Goal: Transaction & Acquisition: Purchase product/service

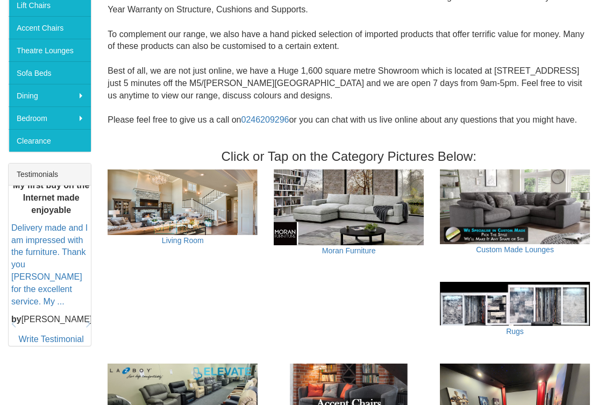
scroll to position [283, 0]
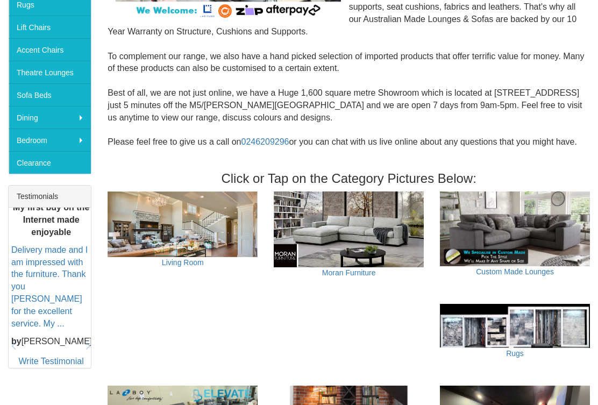
click at [201, 258] on link "Living Room" at bounding box center [183, 262] width 42 height 9
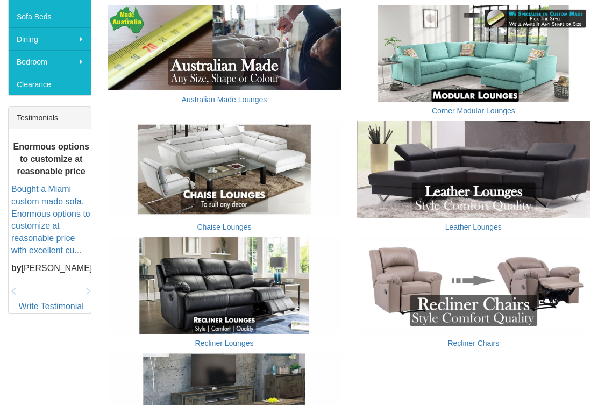
scroll to position [362, 0]
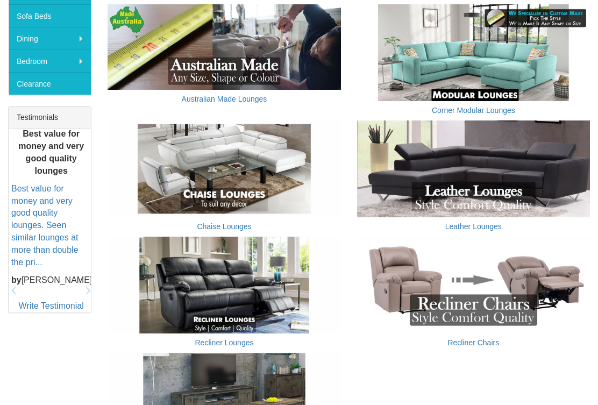
click at [248, 343] on link "Recliner Lounges" at bounding box center [224, 342] width 59 height 9
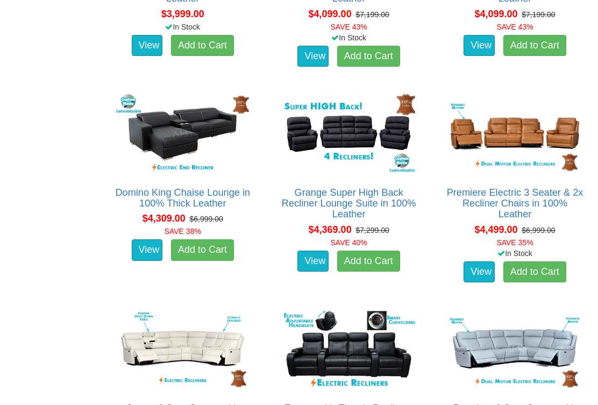
scroll to position [3400, 0]
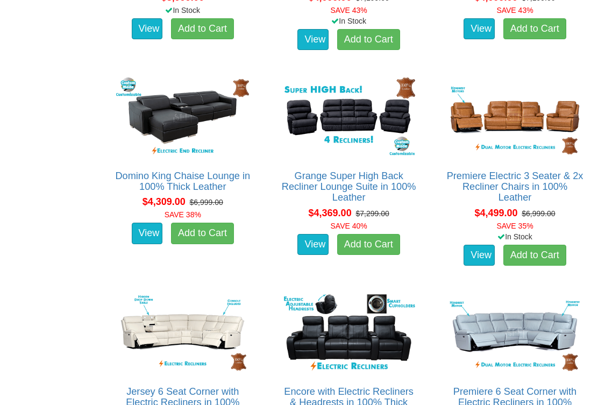
click at [517, 139] on img at bounding box center [515, 117] width 138 height 85
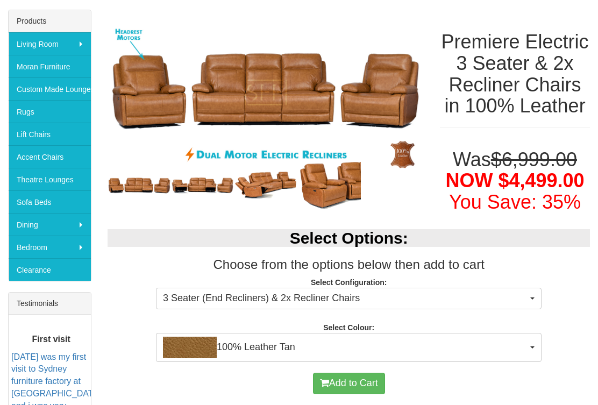
scroll to position [176, 0]
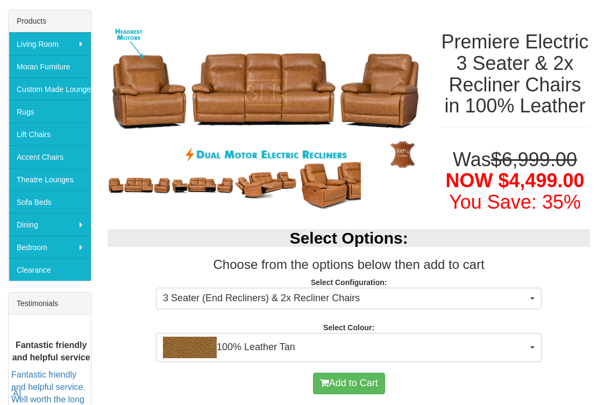
click at [334, 195] on img at bounding box center [328, 185] width 63 height 53
